Goal: Transaction & Acquisition: Purchase product/service

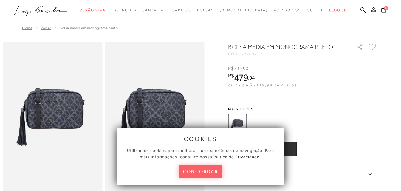
click at [75, 28] on span "BOLSA MÉDIA EM MONOGRAMA PRETO" at bounding box center [89, 28] width 58 height 4
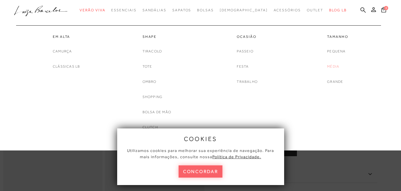
click at [333, 63] on link "Média" at bounding box center [333, 66] width 12 height 6
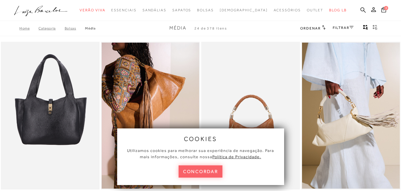
drag, startPoint x: 206, startPoint y: 169, endPoint x: 213, endPoint y: 159, distance: 12.1
click at [206, 169] on button "concordar" at bounding box center [201, 171] width 44 height 12
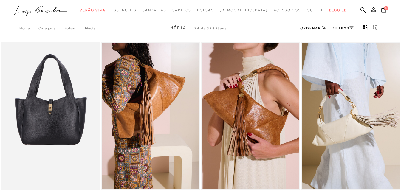
click at [344, 29] on link "FILTRAR" at bounding box center [343, 28] width 21 height 4
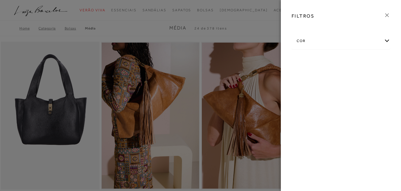
click at [348, 39] on div "cor" at bounding box center [341, 41] width 98 height 16
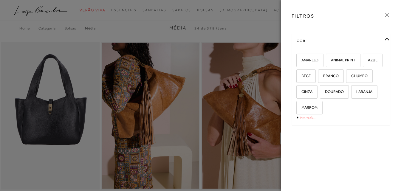
click at [309, 118] on link "Ver mais..." at bounding box center [307, 117] width 16 height 4
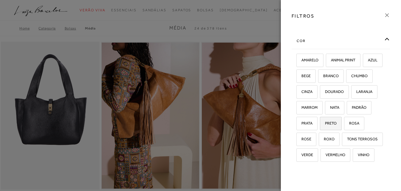
click at [336, 123] on span "PRETO" at bounding box center [328, 123] width 16 height 4
click at [325, 123] on input "PRETO" at bounding box center [322, 124] width 6 height 6
checkbox input "true"
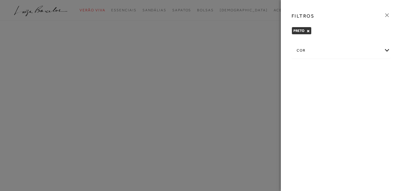
click at [387, 14] on icon at bounding box center [387, 15] width 7 height 7
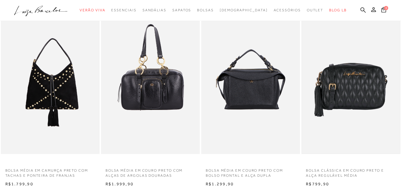
scroll to position [238, 0]
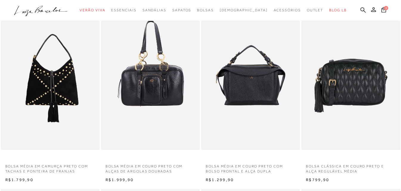
click at [346, 91] on img at bounding box center [350, 76] width 97 height 146
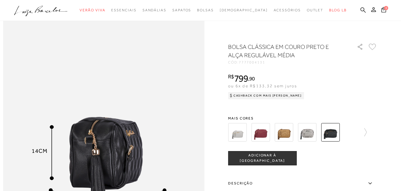
scroll to position [298, 0]
